Goal: Find specific page/section: Find specific page/section

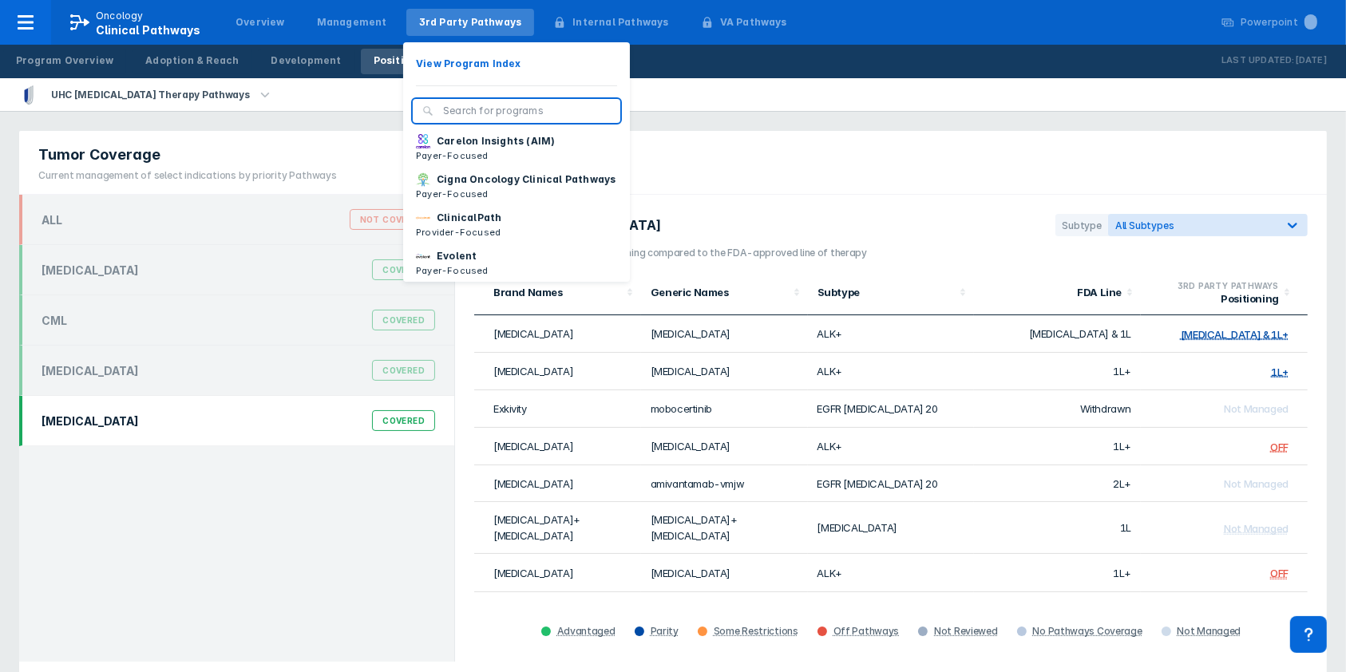
click at [498, 16] on div "3rd Party Pathways" at bounding box center [470, 22] width 103 height 14
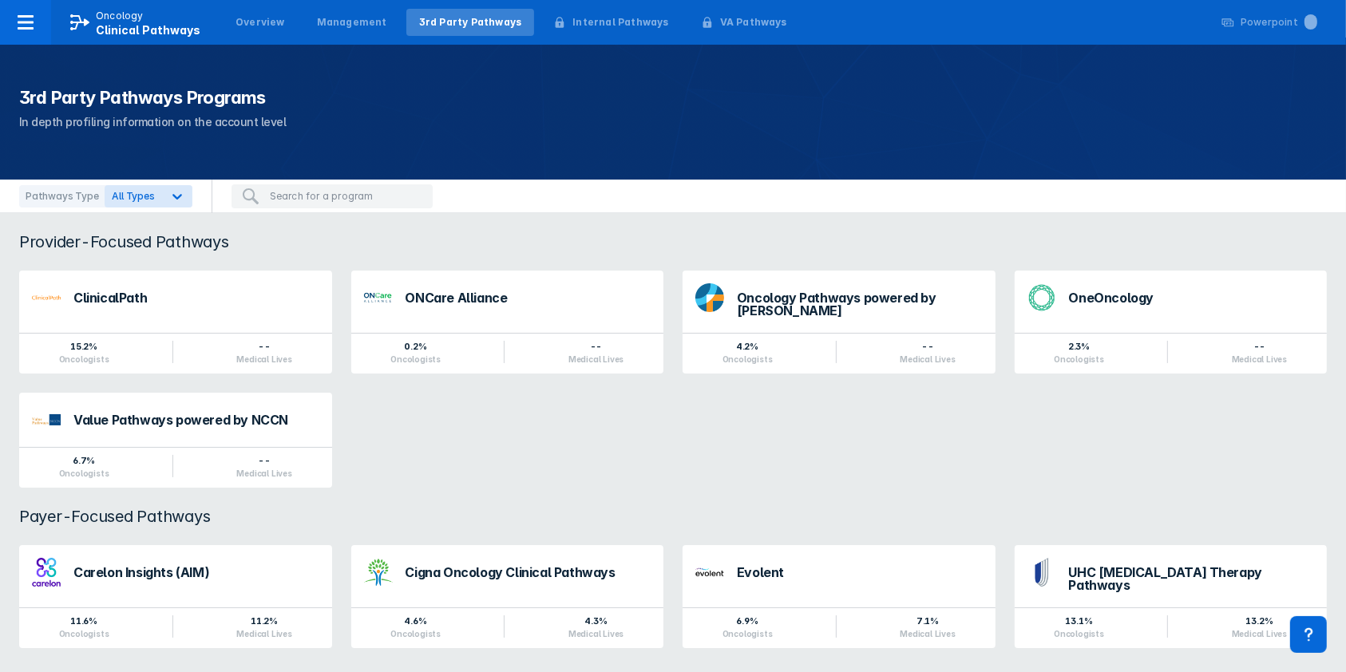
scroll to position [13, 0]
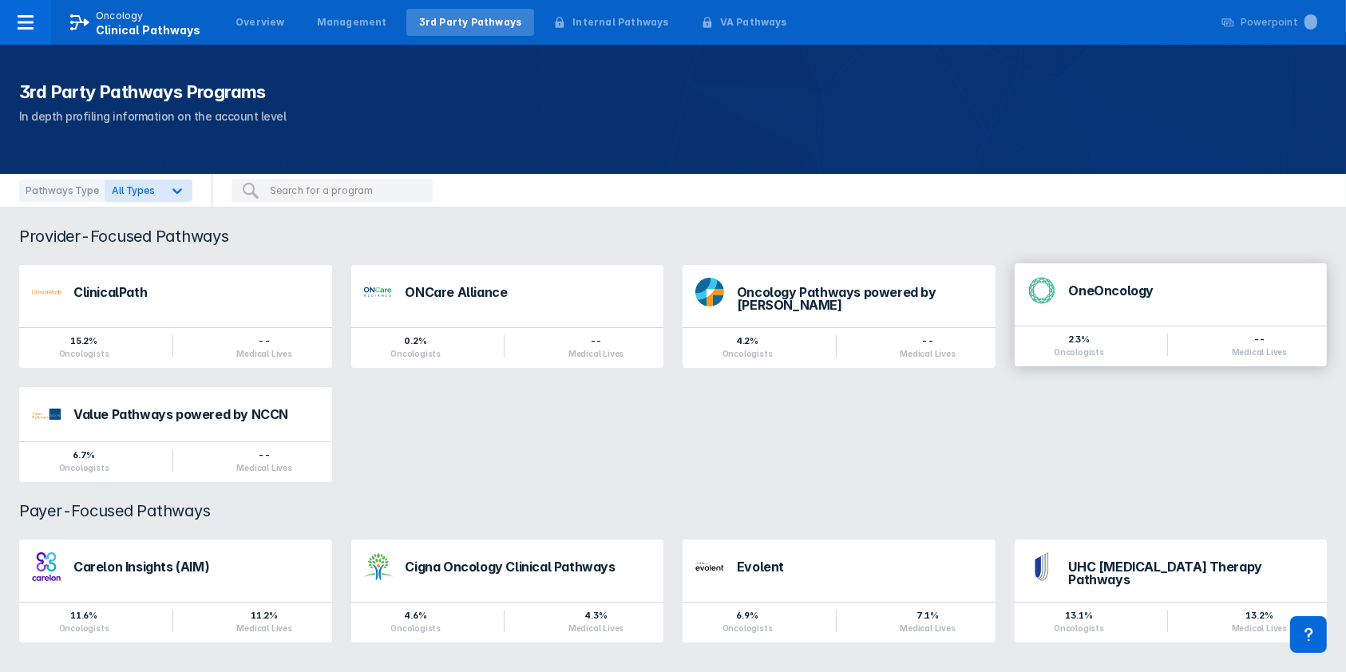
click at [1103, 323] on div "OneOncology 2.3% Oncologists -- Medical Lives" at bounding box center [1170, 314] width 313 height 103
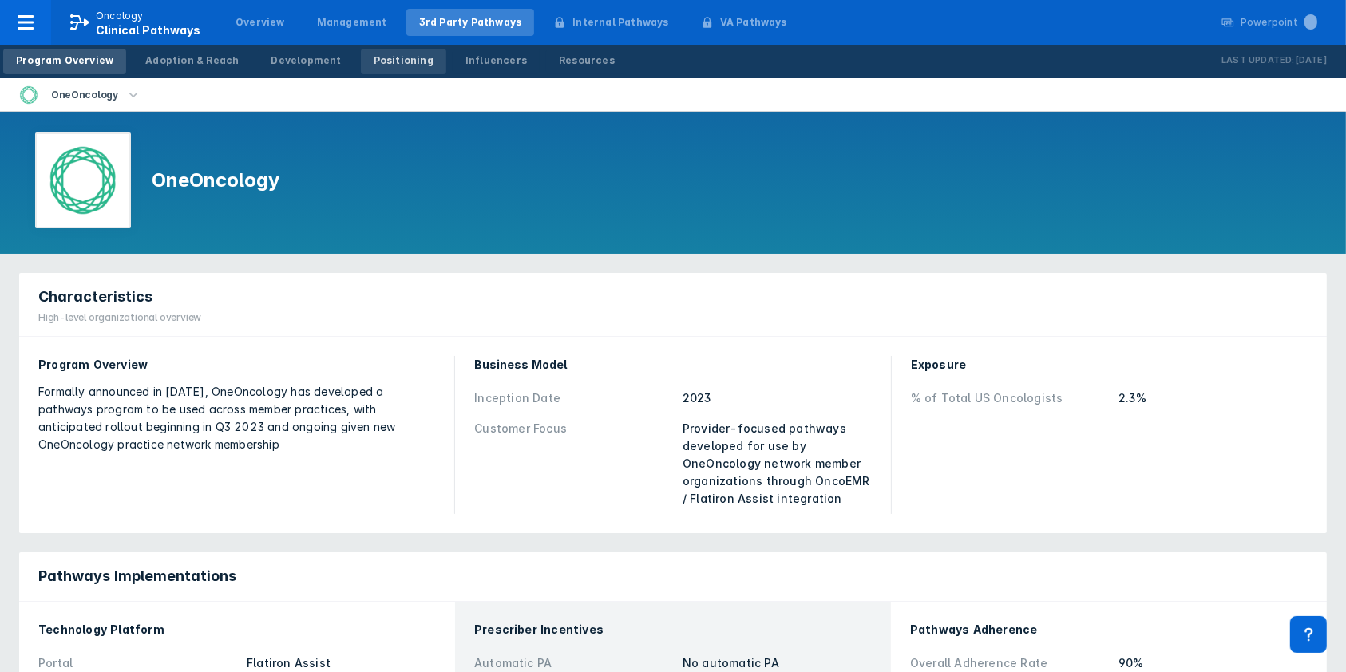
click at [390, 65] on div "Positioning" at bounding box center [404, 60] width 60 height 14
